Goal: Task Accomplishment & Management: Use online tool/utility

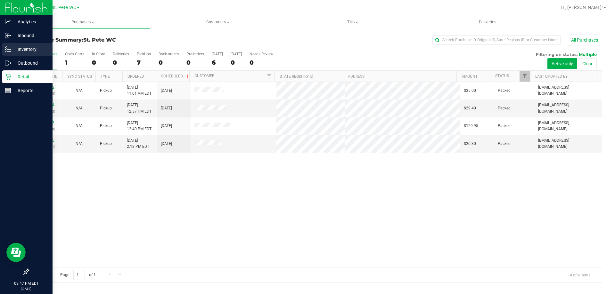
click at [12, 47] on p "Inventory" at bounding box center [30, 49] width 38 height 8
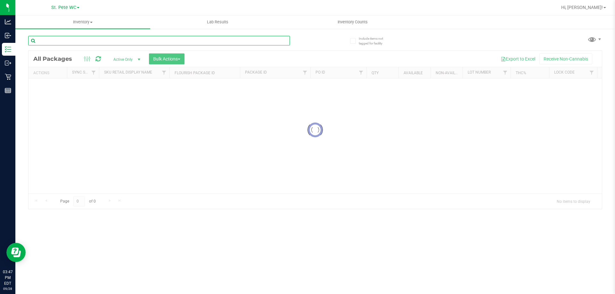
click at [93, 42] on input "text" at bounding box center [159, 41] width 262 height 10
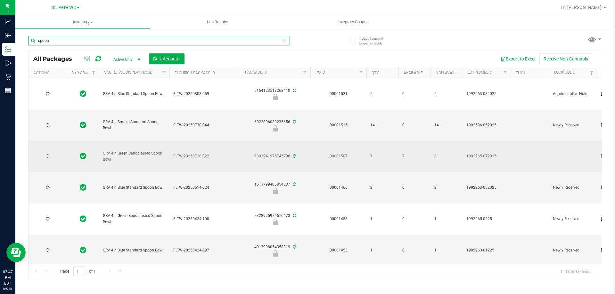
type input "spoon"
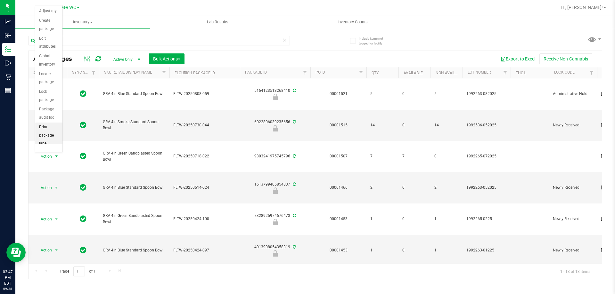
scroll to position [56, 0]
click at [54, 42] on li "Lock package" at bounding box center [48, 40] width 27 height 18
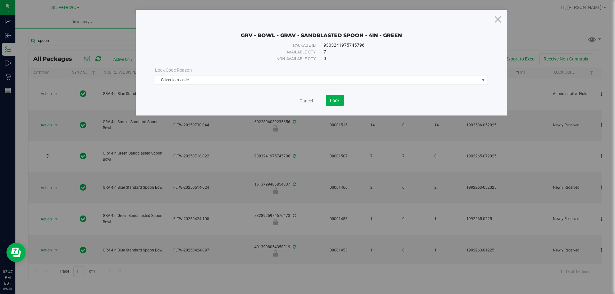
click at [169, 74] on div "Lock Code Reason Select lock code Select lock code Newly Received Administrativ…" at bounding box center [321, 76] width 342 height 18
click at [171, 81] on span "Select lock code" at bounding box center [317, 80] width 324 height 9
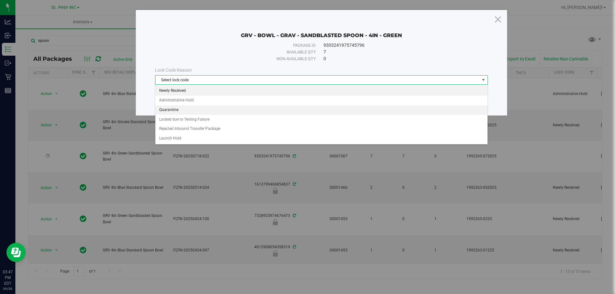
click at [173, 94] on li "Newly Received" at bounding box center [321, 91] width 332 height 10
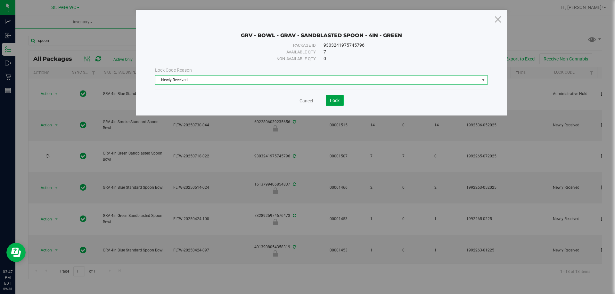
click at [330, 100] on span "Lock" at bounding box center [335, 100] width 10 height 5
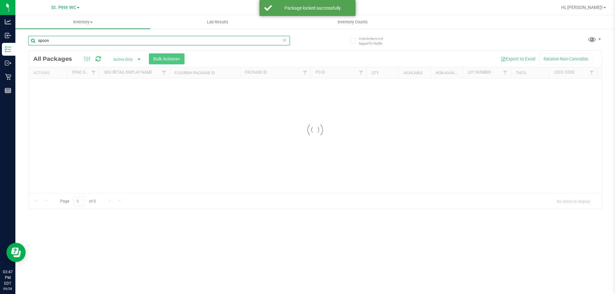
click at [62, 40] on input "spoon" at bounding box center [159, 41] width 262 height 10
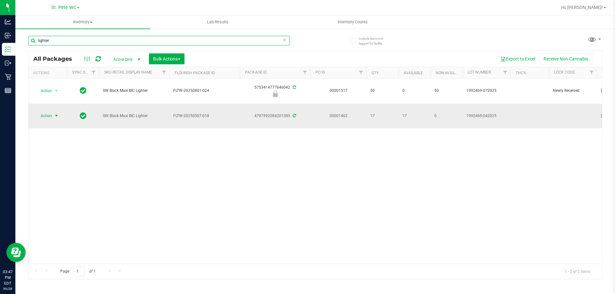
type input "lighter"
click at [59, 115] on span "select" at bounding box center [56, 115] width 5 height 5
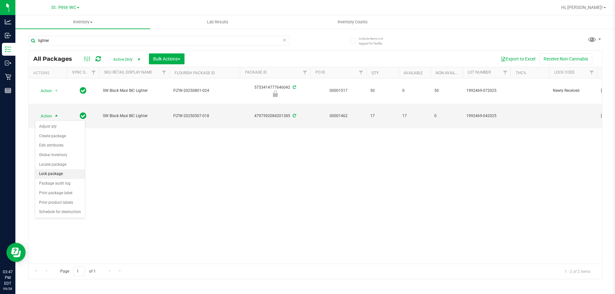
click at [61, 176] on li "Lock package" at bounding box center [60, 174] width 50 height 10
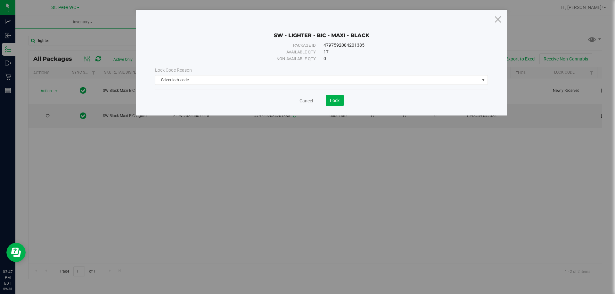
click at [228, 93] on div "Cancel Lock" at bounding box center [321, 98] width 333 height 16
click at [227, 80] on span "Select lock code" at bounding box center [317, 80] width 324 height 9
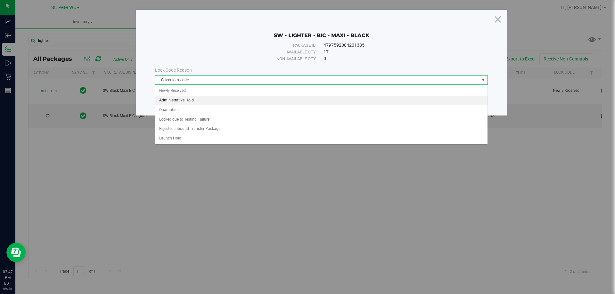
click at [225, 85] on div "Select lock code Newly Received Administrative Hold Quarantine Locked due to Te…" at bounding box center [321, 115] width 333 height 60
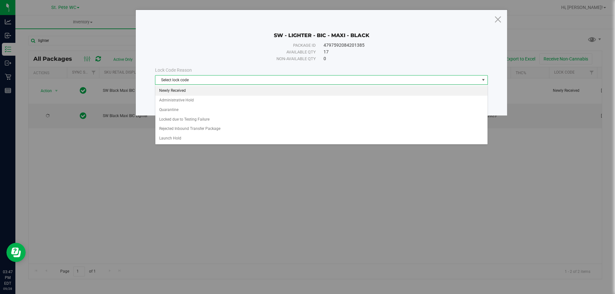
click at [225, 88] on li "Newly Received" at bounding box center [321, 91] width 332 height 10
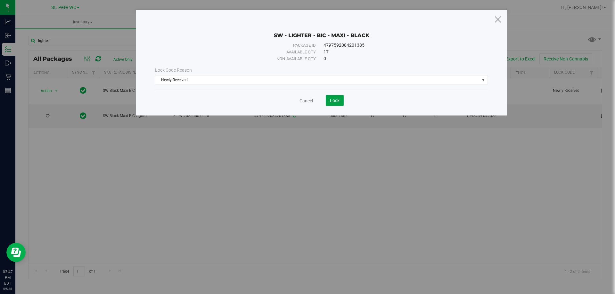
click at [335, 101] on span "Lock" at bounding box center [335, 100] width 10 height 5
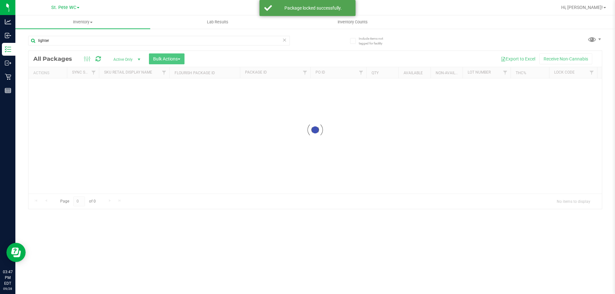
click at [82, 42] on input "lighter" at bounding box center [159, 41] width 262 height 10
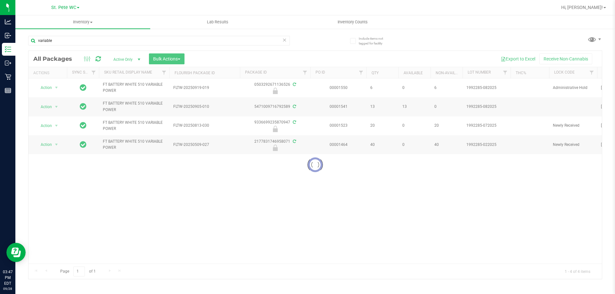
type input "variable"
click at [53, 103] on div at bounding box center [314, 165] width 573 height 228
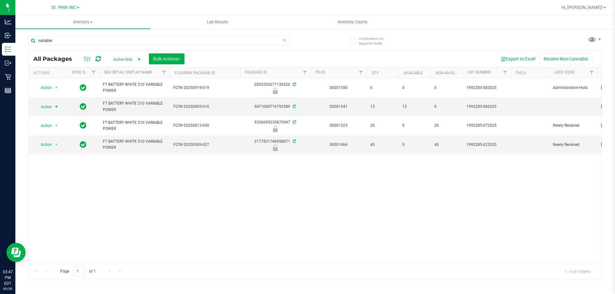
click at [53, 107] on span "select" at bounding box center [57, 106] width 8 height 9
click at [51, 206] on li "Lock package" at bounding box center [48, 202] width 27 height 18
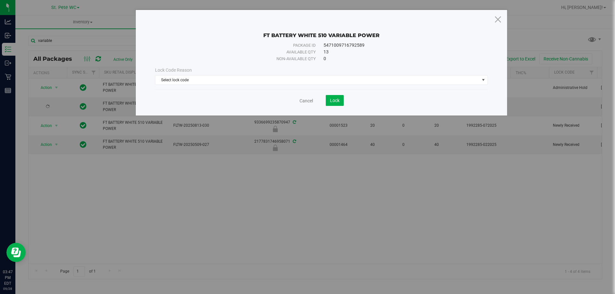
click at [184, 100] on div "Cancel Lock" at bounding box center [321, 100] width 333 height 11
click at [187, 85] on div "Lock Code Reason Select lock code Select lock code Newly Received Administrativ…" at bounding box center [321, 76] width 342 height 28
click at [188, 82] on span "Select lock code" at bounding box center [317, 80] width 324 height 9
click at [0, 0] on ul "Newly Received Administrative Hold Quarantine Locked due to Testing Failure Rej…" at bounding box center [0, 0] width 0 height 0
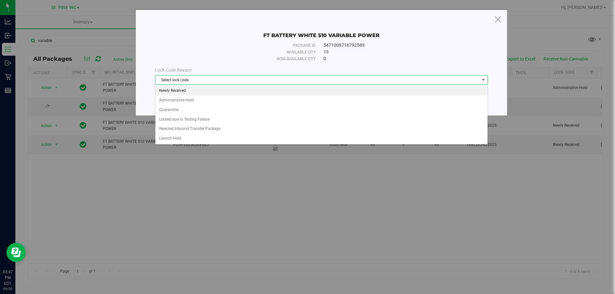
click at [294, 93] on li "Newly Received" at bounding box center [321, 91] width 332 height 10
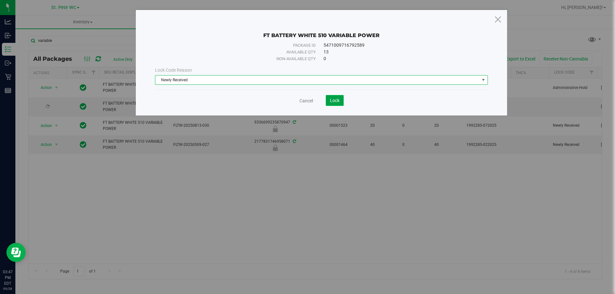
click at [342, 101] on button "Lock" at bounding box center [335, 100] width 18 height 11
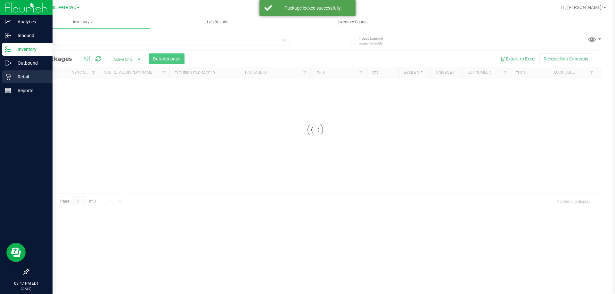
click at [13, 77] on p "Retail" at bounding box center [30, 77] width 38 height 8
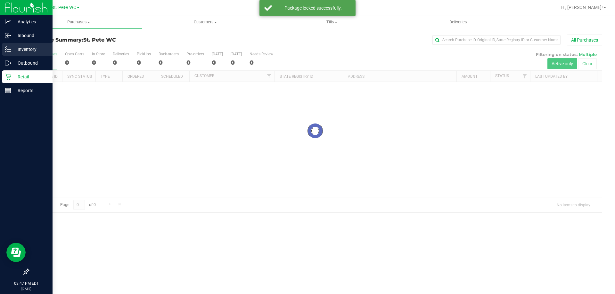
click at [20, 53] on div "Inventory" at bounding box center [27, 49] width 51 height 13
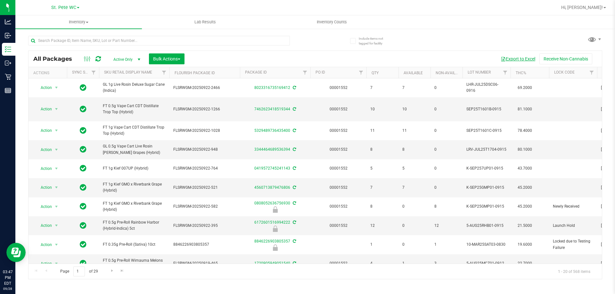
click at [518, 59] on button "Export to Excel" at bounding box center [517, 58] width 43 height 11
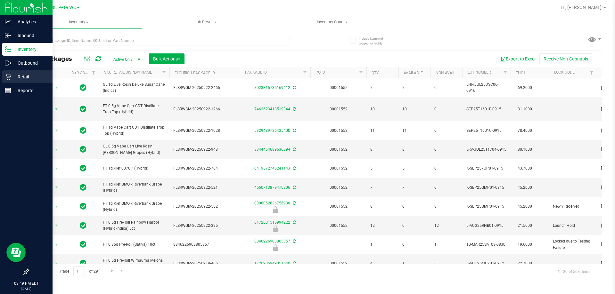
click at [7, 81] on div "Retail" at bounding box center [27, 76] width 51 height 13
